Goal: Task Accomplishment & Management: Manage account settings

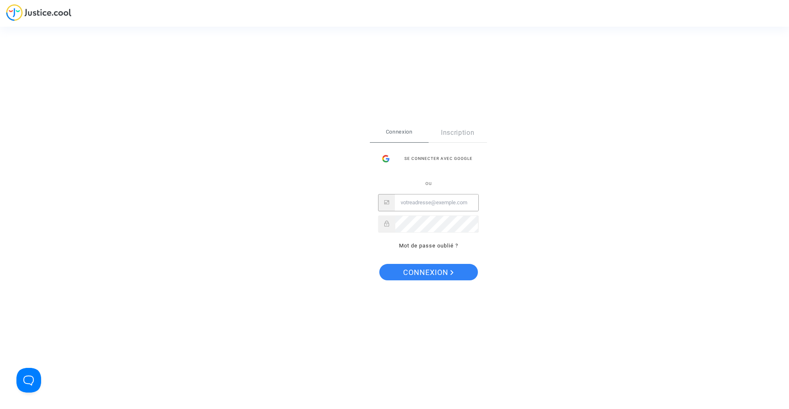
click at [413, 201] on input "Email" at bounding box center [436, 202] width 83 height 16
type input "[EMAIL_ADDRESS][DOMAIN_NAME]"
click at [428, 276] on span "Connexion" at bounding box center [428, 272] width 51 height 17
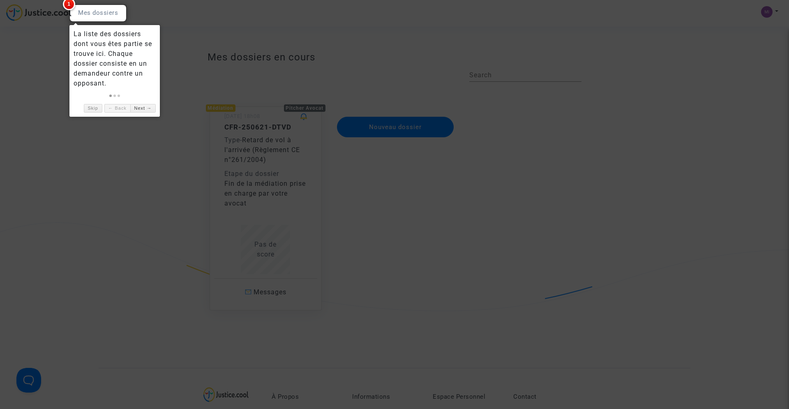
click at [442, 209] on div at bounding box center [394, 204] width 789 height 409
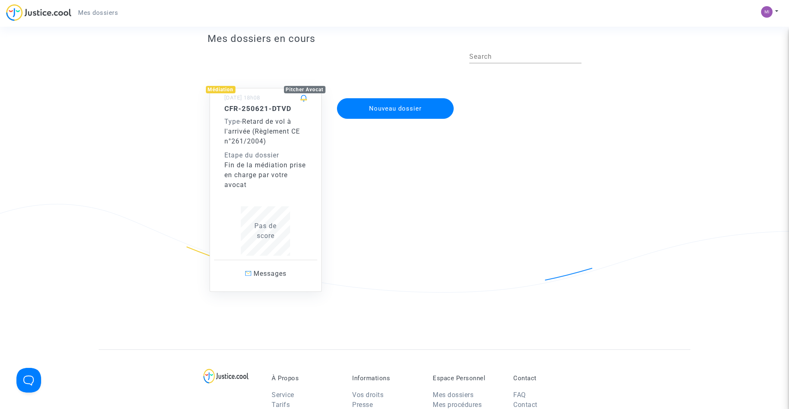
scroll to position [22, 0]
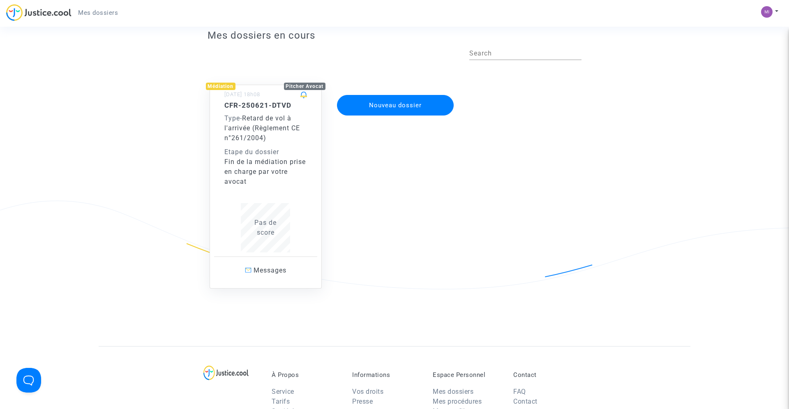
click at [219, 87] on div "Médiation" at bounding box center [221, 86] width 30 height 7
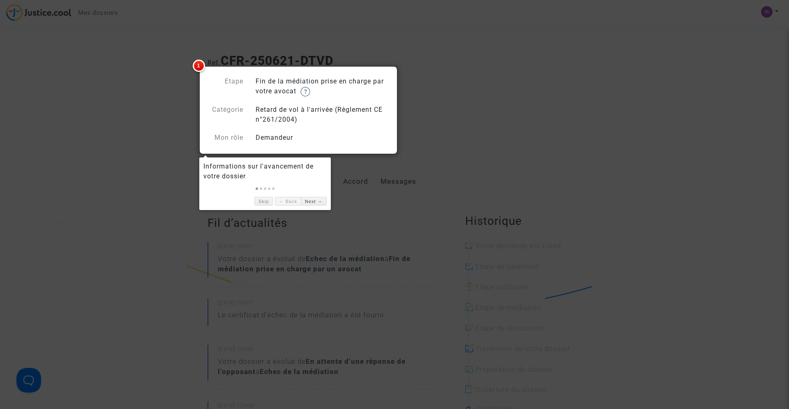
click at [518, 117] on div at bounding box center [394, 204] width 789 height 409
